Goal: Information Seeking & Learning: Learn about a topic

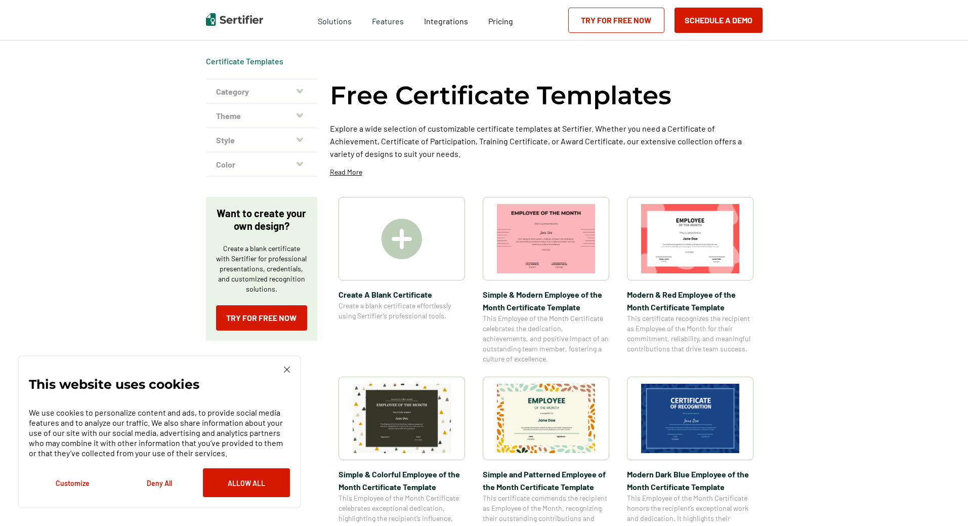
scroll to position [51, 0]
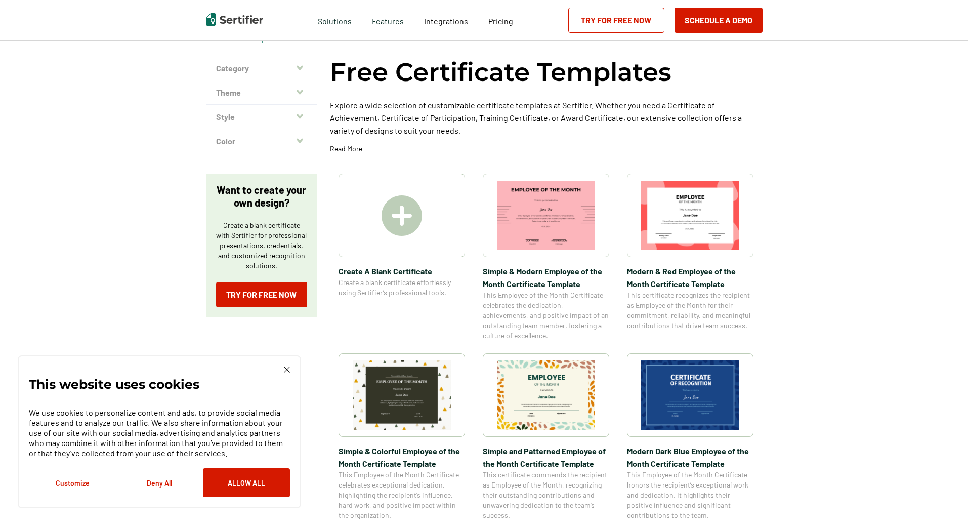
click at [297, 88] on button "Theme" at bounding box center [261, 92] width 111 height 24
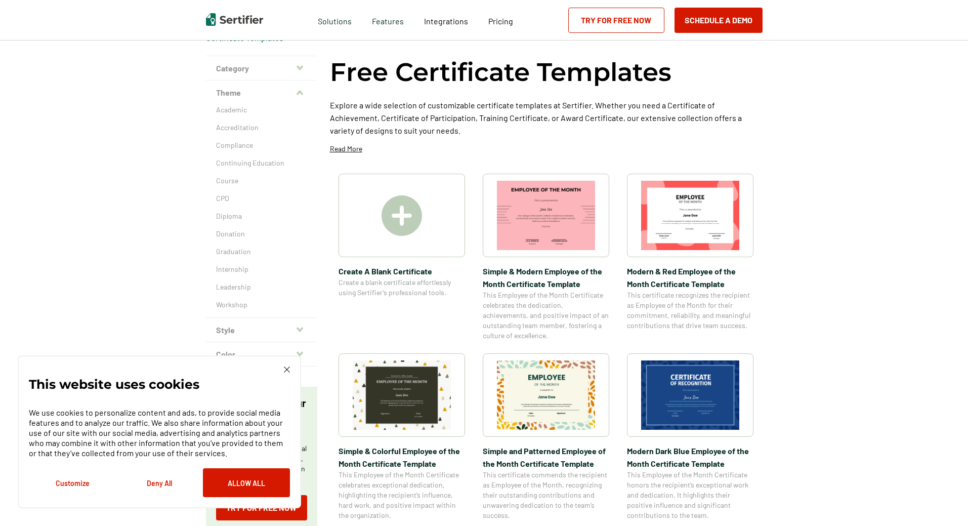
click at [303, 324] on button "Style" at bounding box center [261, 330] width 111 height 24
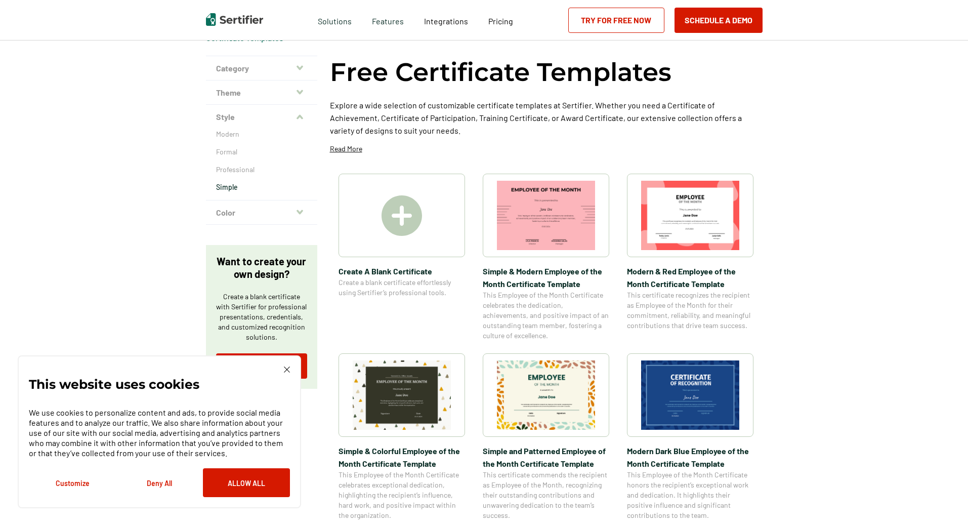
click at [232, 188] on p "Simple" at bounding box center [261, 187] width 91 height 10
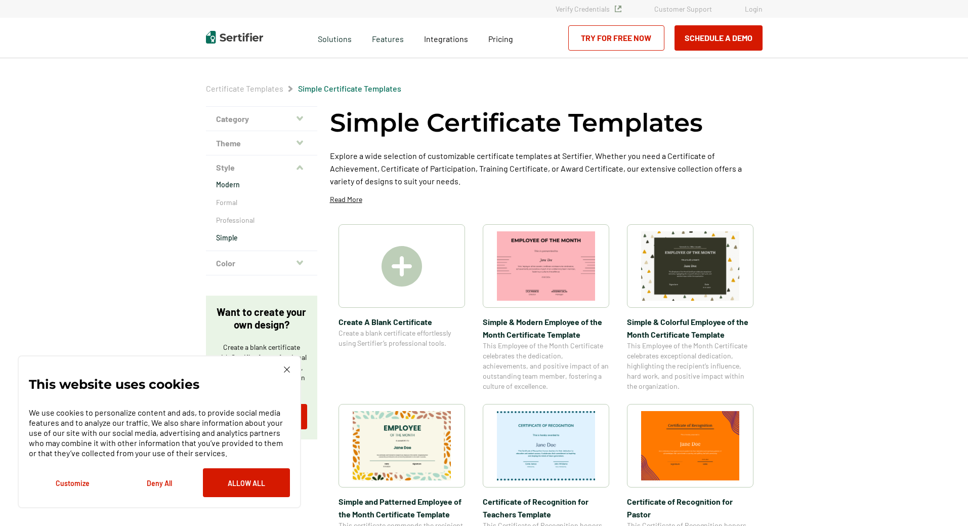
click at [240, 181] on p "Modern" at bounding box center [261, 185] width 91 height 10
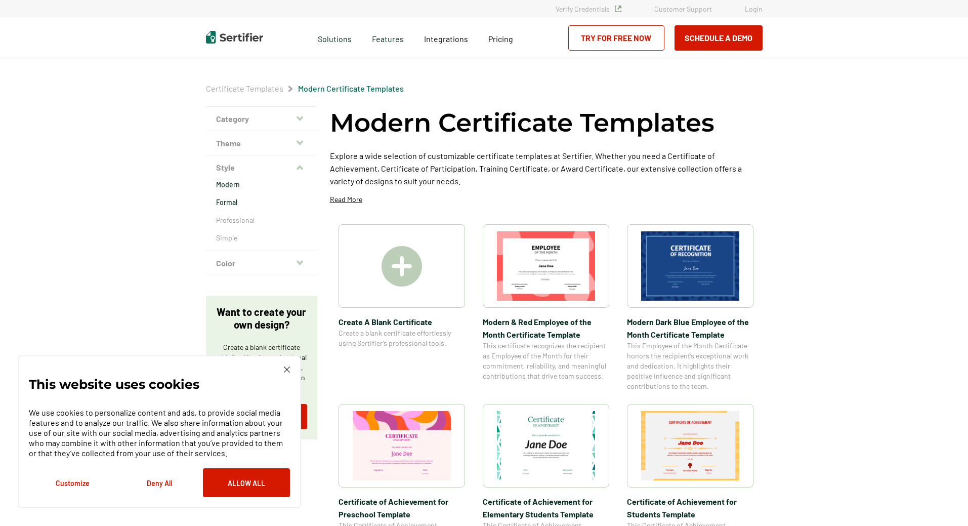
click at [236, 199] on p "Formal" at bounding box center [261, 202] width 91 height 10
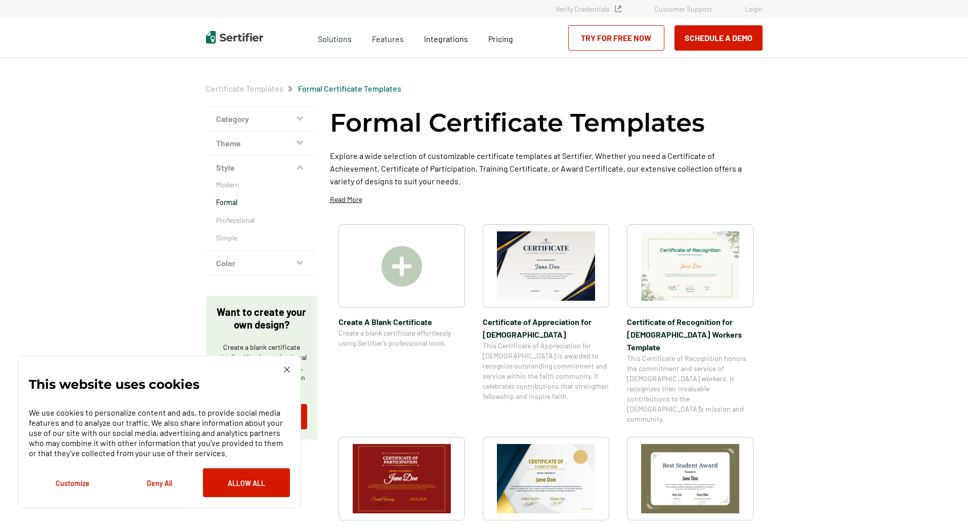
click at [298, 141] on icon "button" at bounding box center [299, 142] width 7 height 5
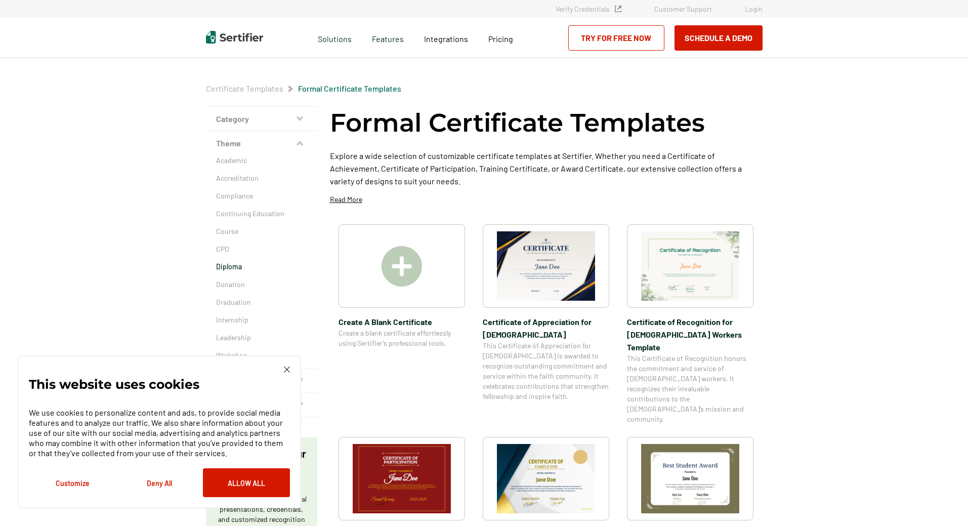
click at [244, 270] on p "Diploma" at bounding box center [261, 267] width 91 height 10
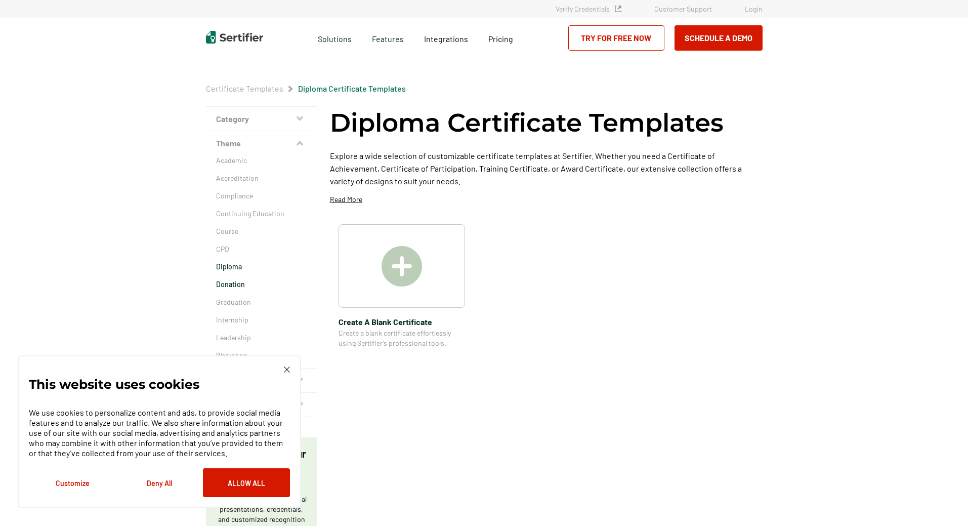
click at [244, 283] on p "Donation" at bounding box center [261, 284] width 91 height 10
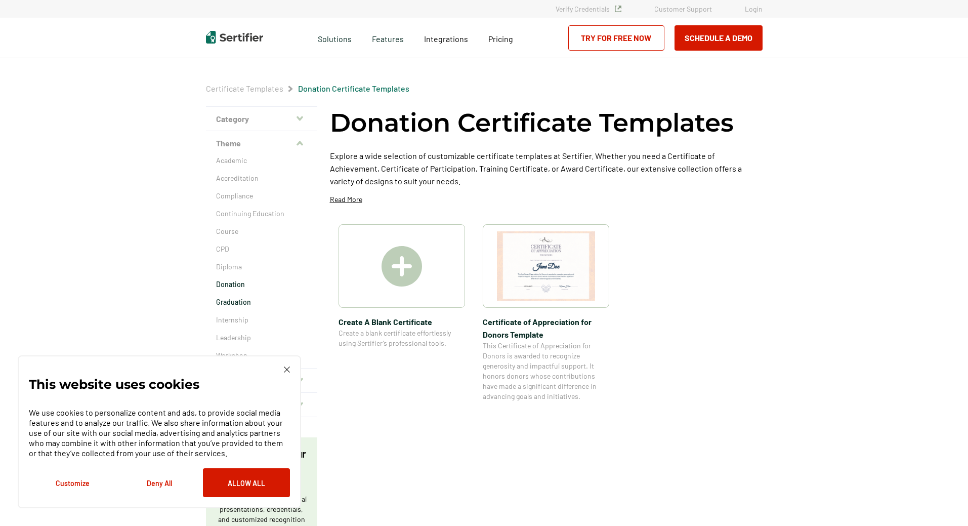
click at [243, 305] on p "Graduation" at bounding box center [261, 302] width 91 height 10
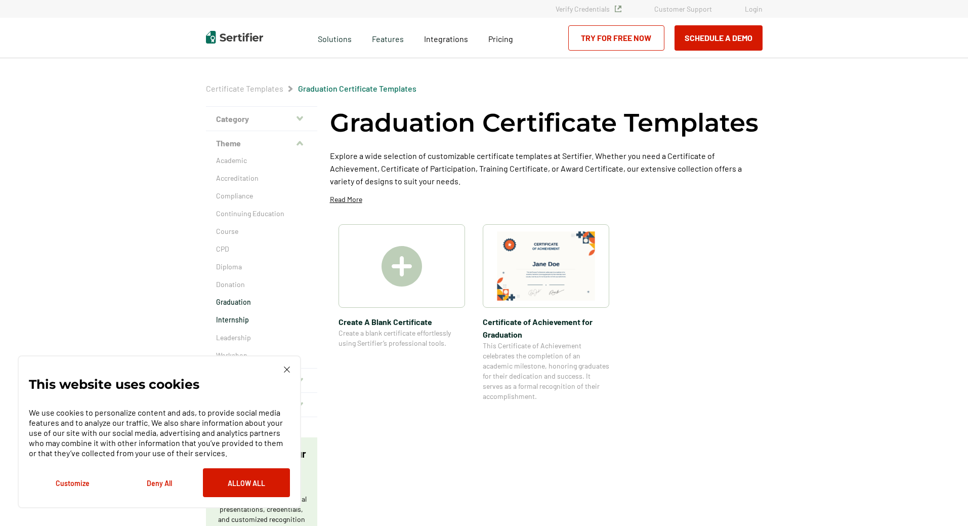
click at [242, 317] on p "Internship" at bounding box center [261, 320] width 91 height 10
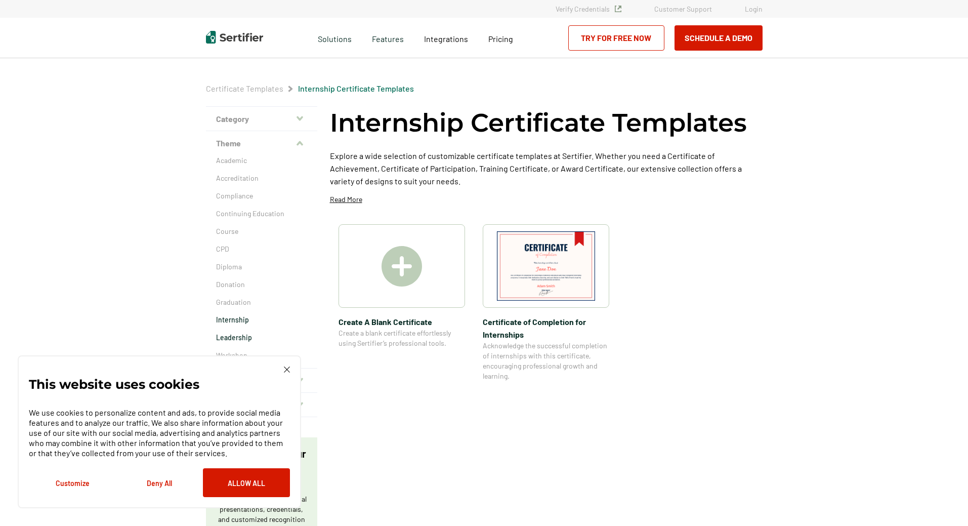
click at [243, 333] on p "Leadership" at bounding box center [261, 337] width 91 height 10
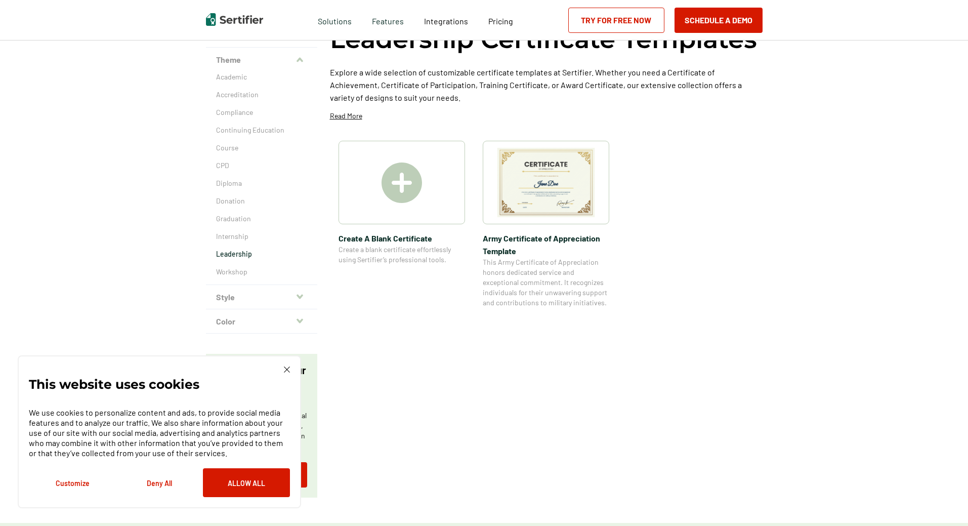
scroll to position [101, 0]
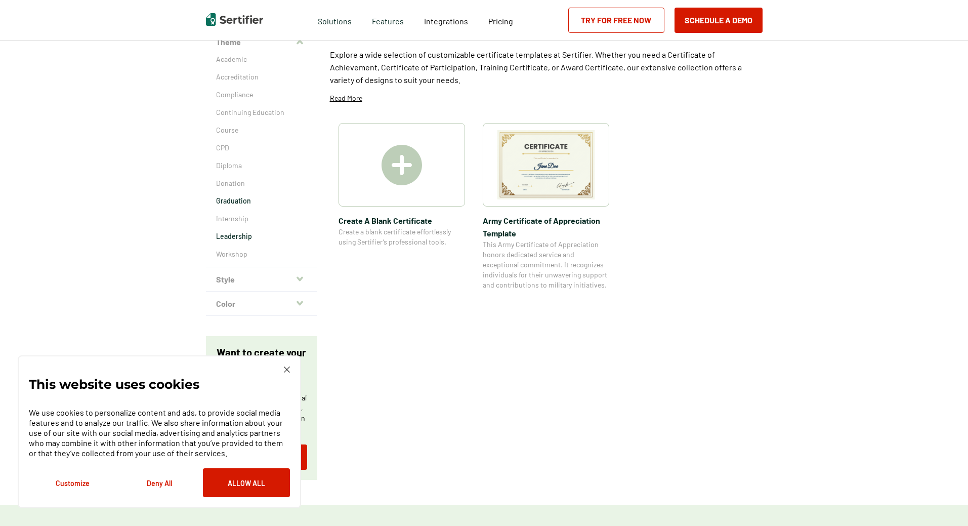
click at [241, 201] on p "Graduation" at bounding box center [261, 201] width 91 height 10
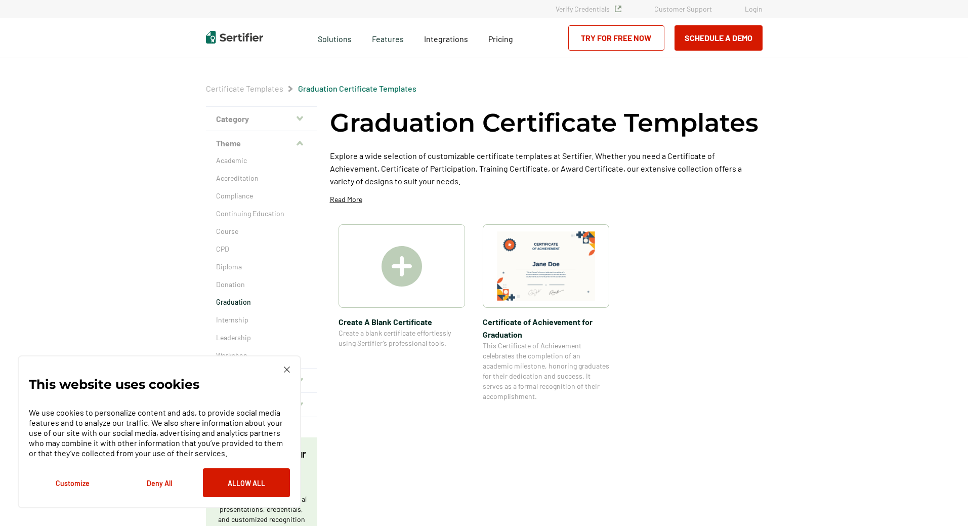
click at [292, 364] on div "This website uses cookies We use cookies to personalize content and ads, to pro…" at bounding box center [159, 431] width 283 height 153
click at [286, 368] on img at bounding box center [287, 369] width 6 height 6
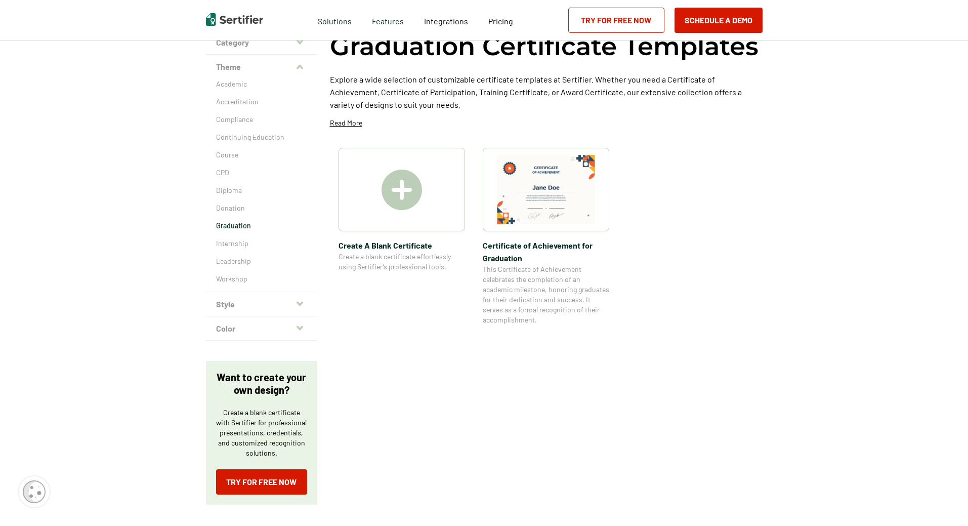
scroll to position [101, 0]
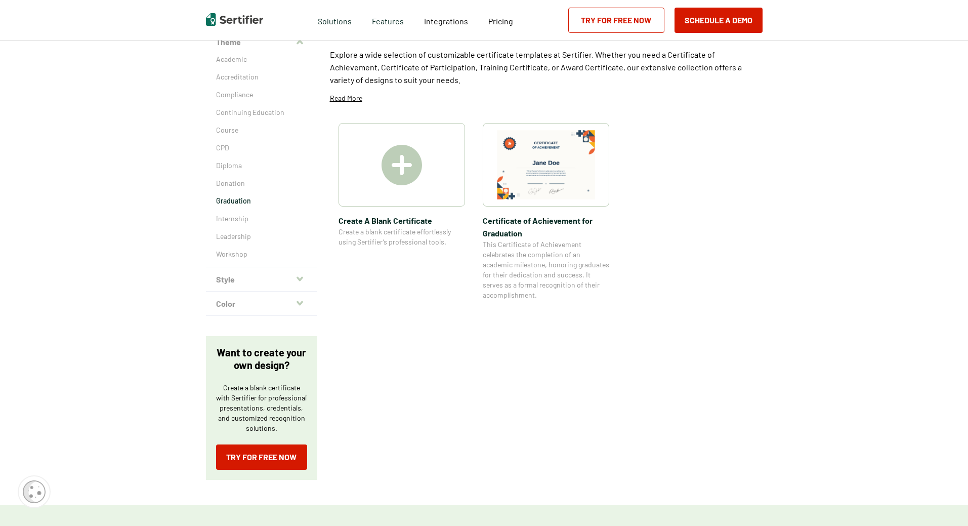
click at [303, 279] on icon "button" at bounding box center [299, 279] width 7 height 8
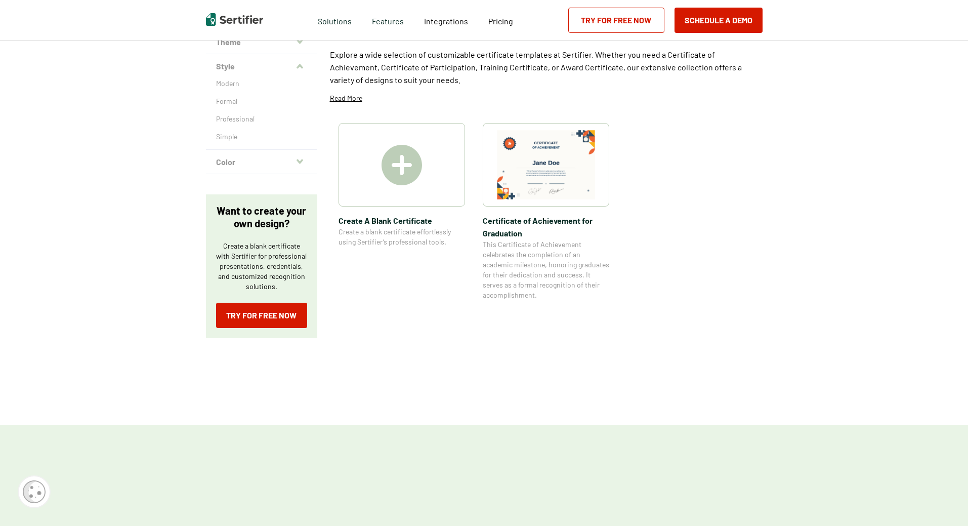
click at [301, 63] on icon "button" at bounding box center [299, 67] width 7 height 8
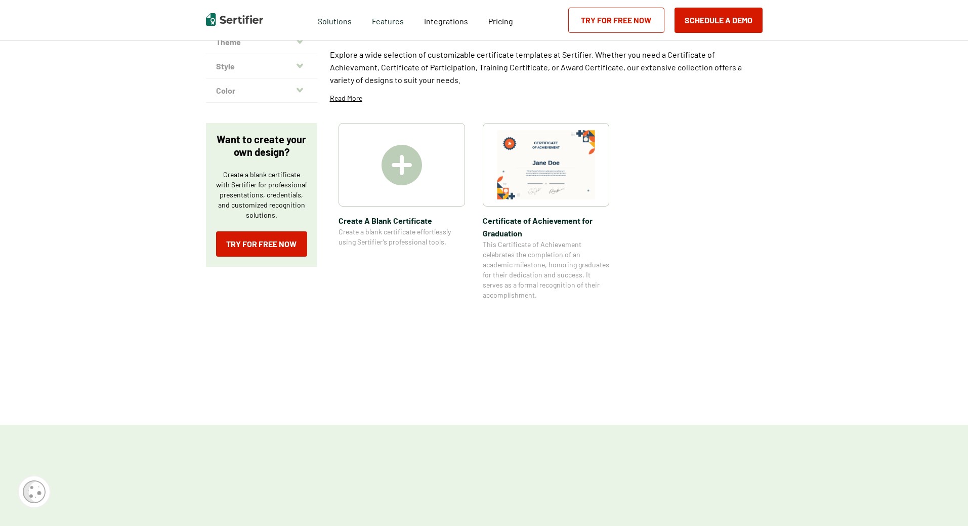
click at [301, 63] on icon "button" at bounding box center [299, 66] width 7 height 8
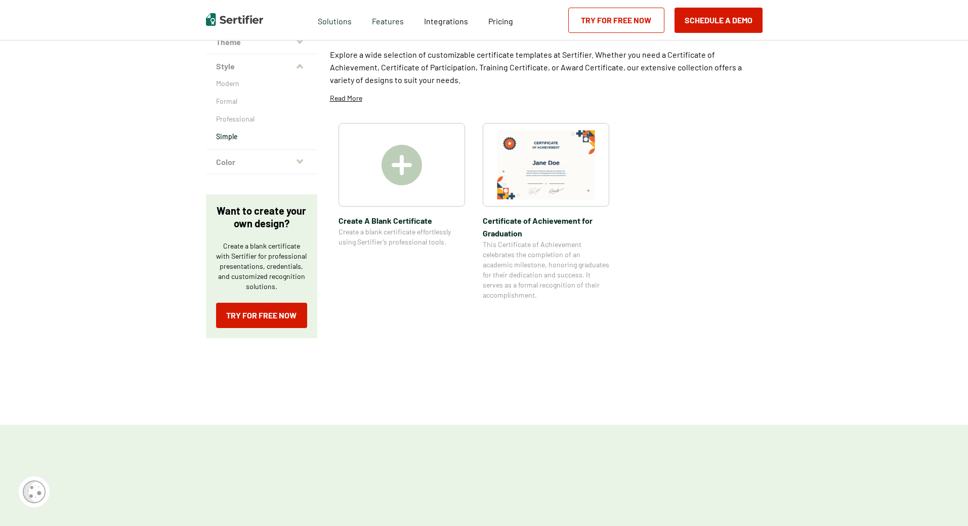
click at [228, 135] on p "Simple" at bounding box center [261, 137] width 91 height 10
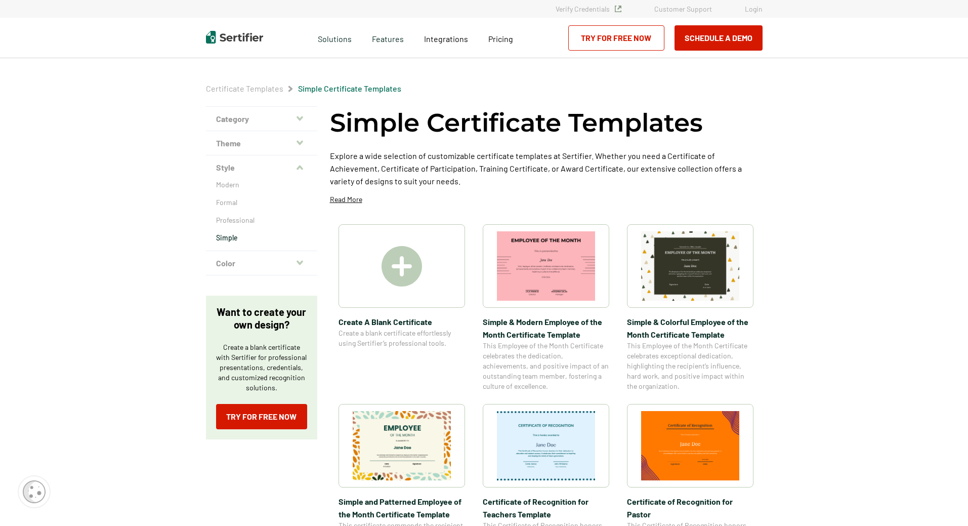
click at [238, 260] on button "Color" at bounding box center [261, 263] width 111 height 24
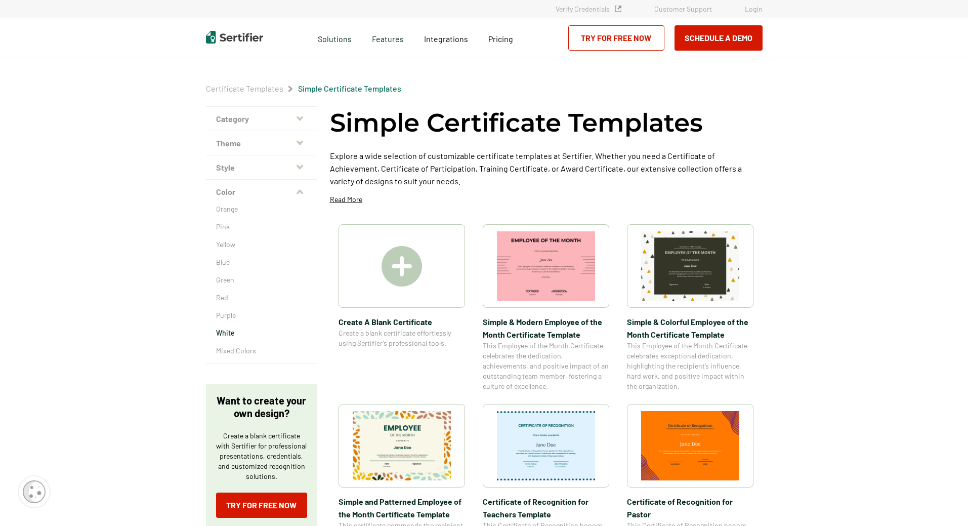
click at [235, 332] on p "White" at bounding box center [261, 333] width 91 height 10
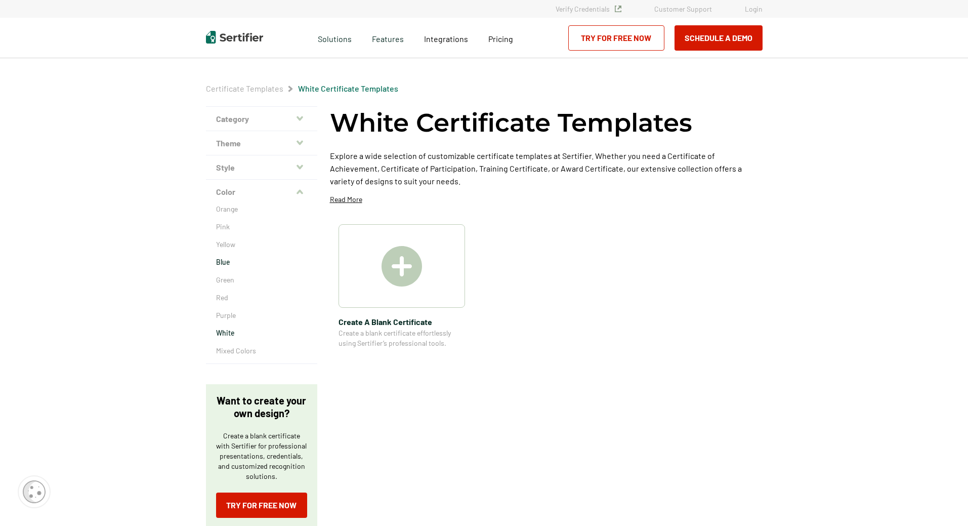
click at [231, 265] on p "Blue" at bounding box center [261, 262] width 91 height 10
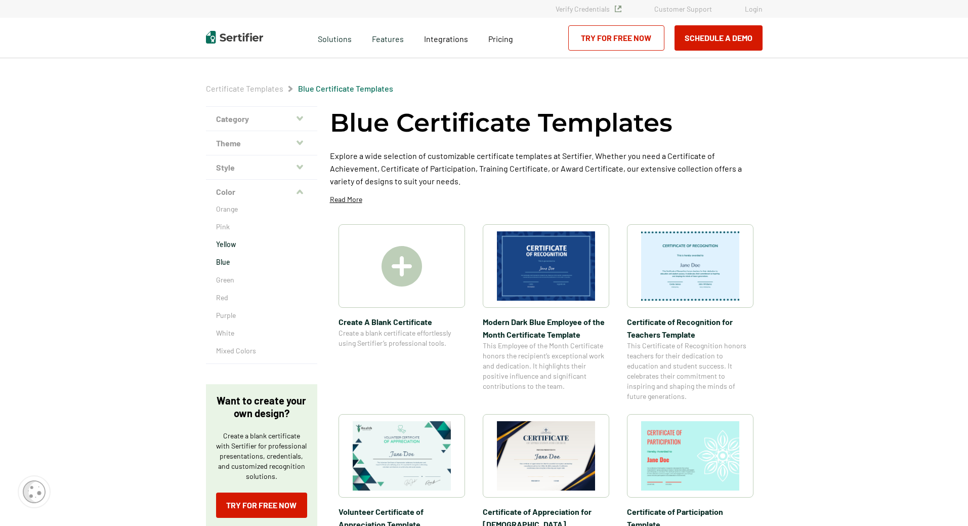
click at [232, 243] on p "Yellow" at bounding box center [261, 244] width 91 height 10
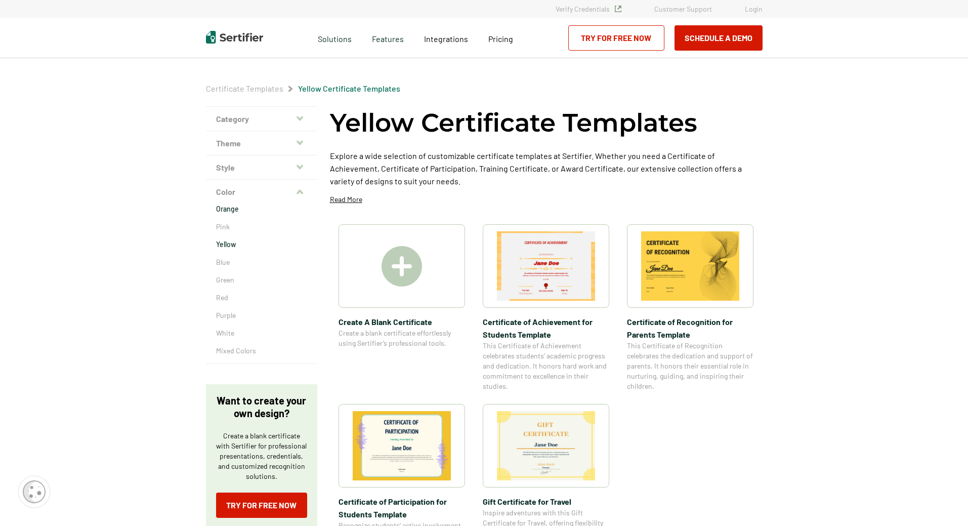
click at [230, 210] on p "Orange" at bounding box center [261, 209] width 91 height 10
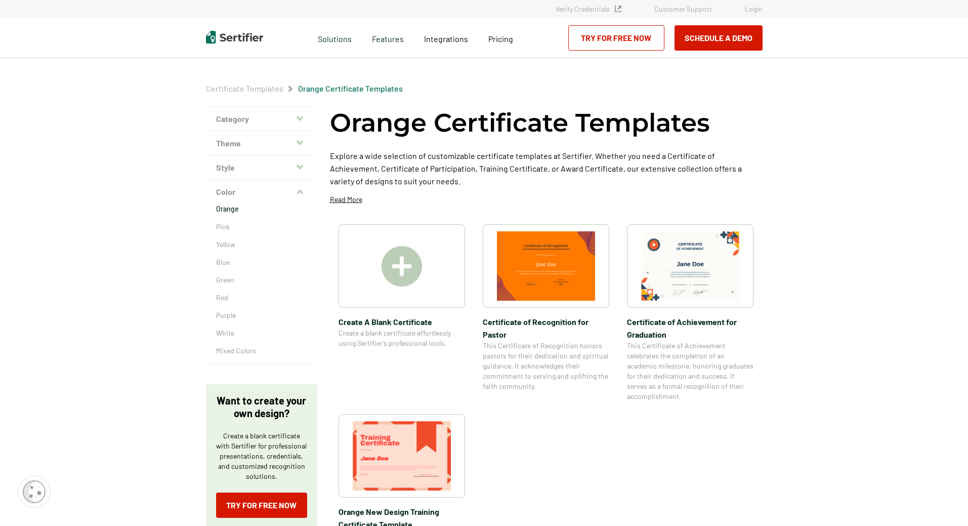
click at [297, 116] on button "Category" at bounding box center [261, 119] width 111 height 24
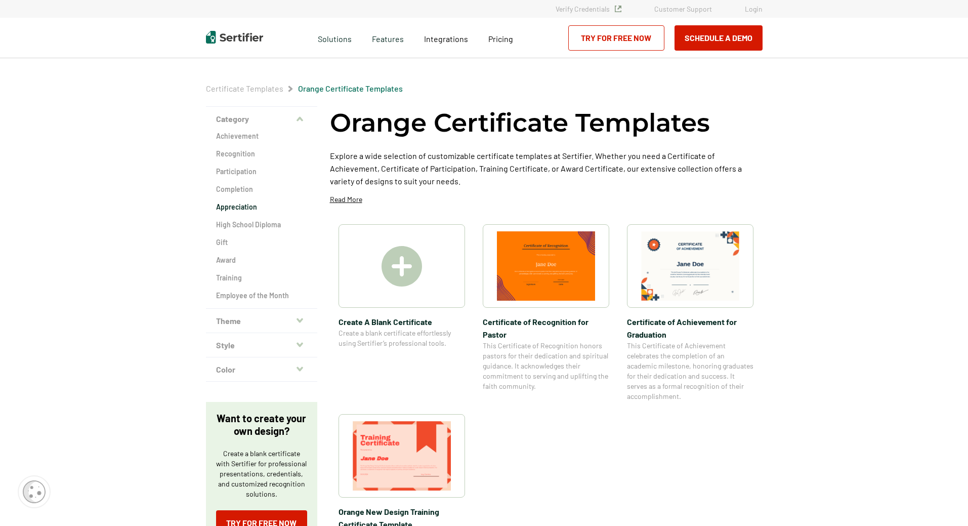
click at [245, 205] on h2 "Appreciation" at bounding box center [261, 207] width 91 height 10
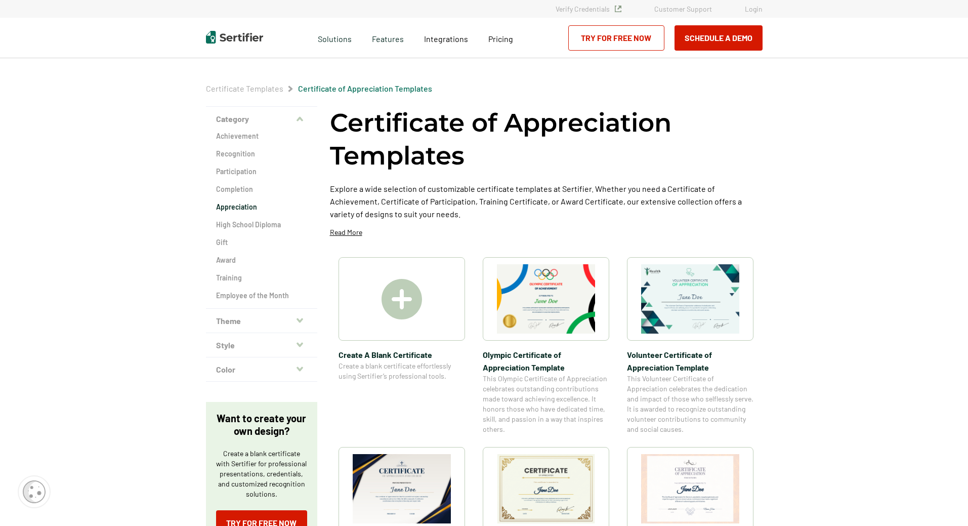
click at [707, 308] on img at bounding box center [690, 298] width 98 height 69
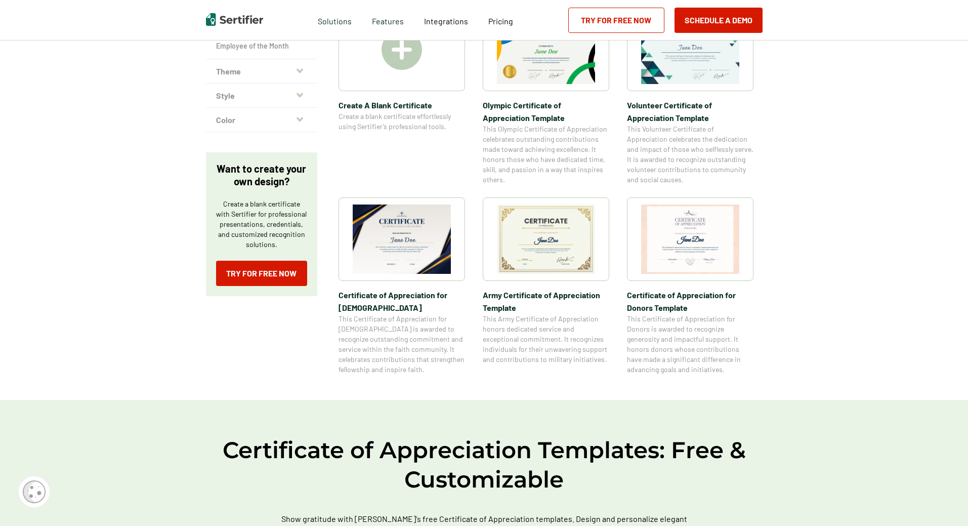
scroll to position [253, 0]
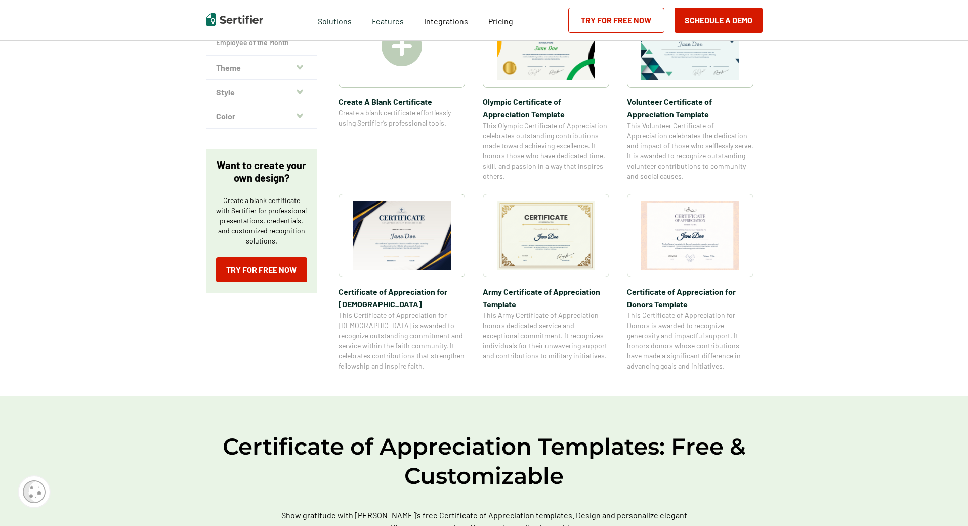
click at [567, 241] on img at bounding box center [546, 235] width 98 height 69
